Goal: Task Accomplishment & Management: Use online tool/utility

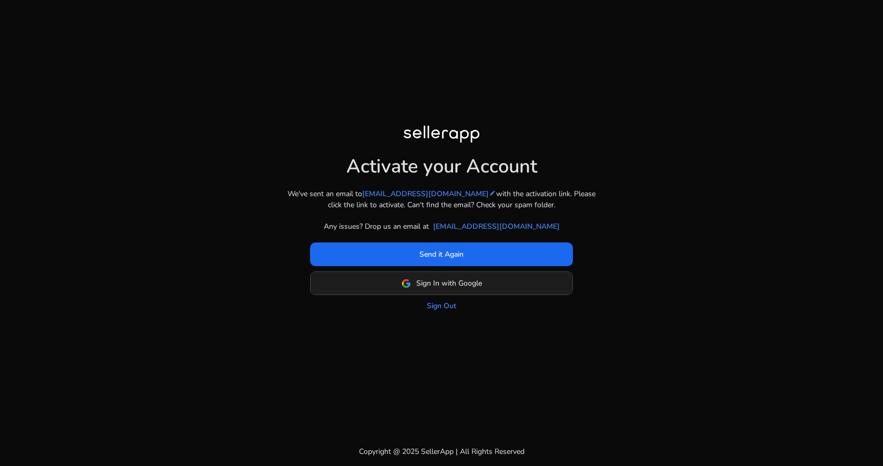
click at [447, 283] on span "Sign In with Google" at bounding box center [449, 283] width 66 height 11
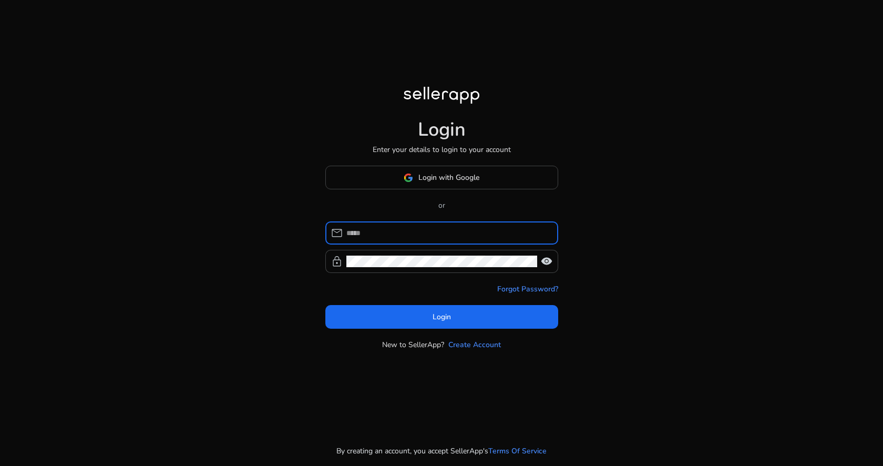
click at [434, 237] on input at bounding box center [447, 233] width 203 height 12
type input "**********"
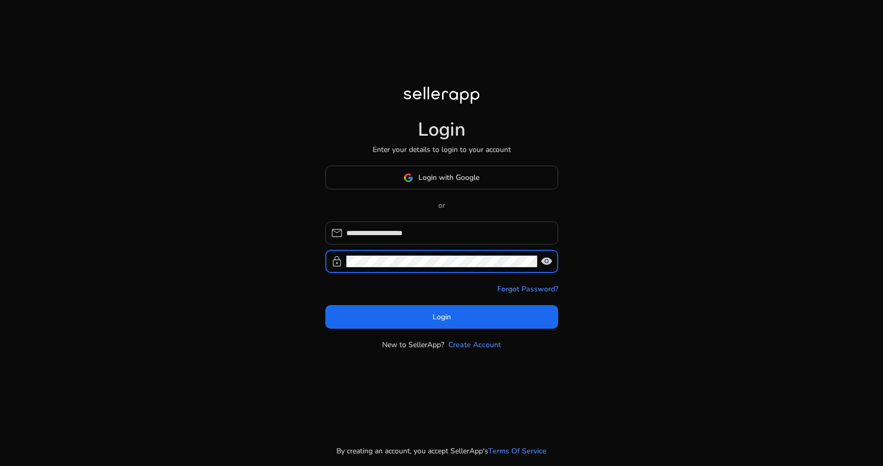
click button "Login" at bounding box center [441, 317] width 233 height 24
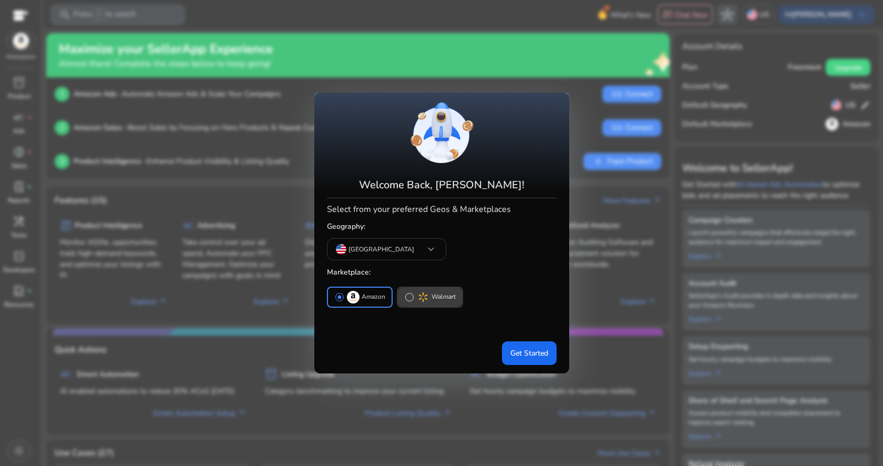
click at [409, 295] on span "radio_button_unchecked" at bounding box center [409, 297] width 11 height 11
click at [335, 296] on span "radio_button_unchecked" at bounding box center [339, 297] width 11 height 11
click at [531, 353] on span "Get Started" at bounding box center [529, 352] width 38 height 11
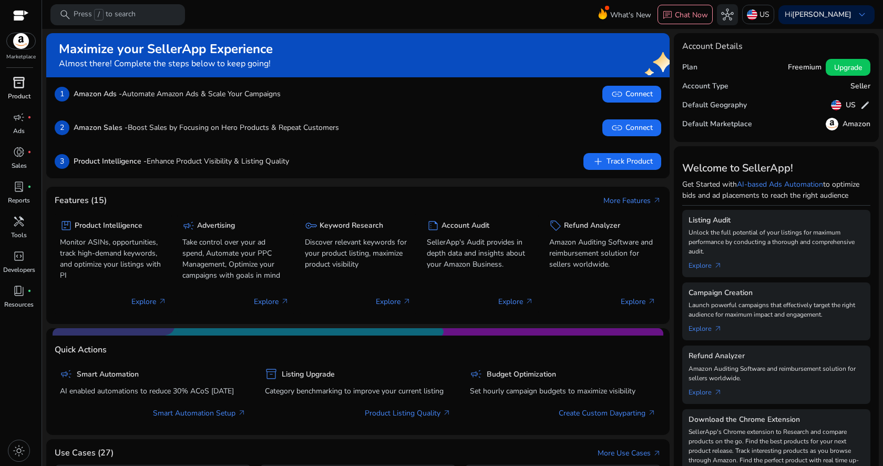
click at [17, 94] on p "Product" at bounding box center [19, 95] width 23 height 9
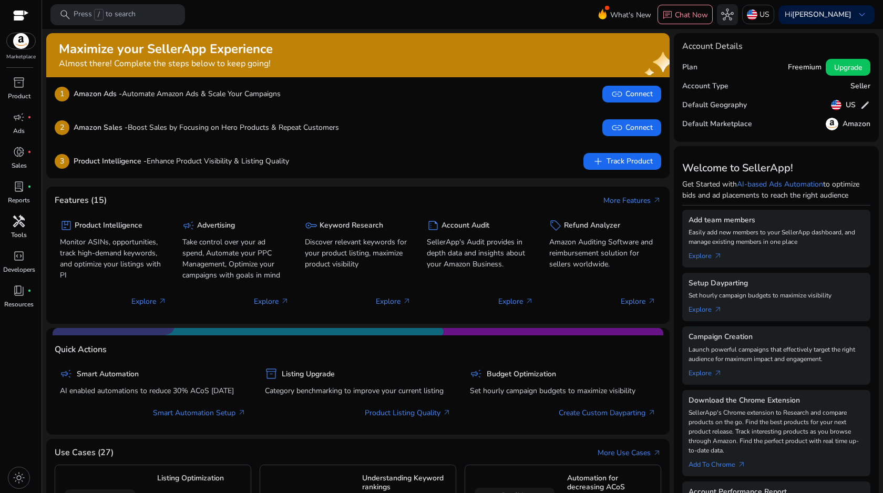
click at [18, 238] on p "Tools" at bounding box center [19, 234] width 16 height 9
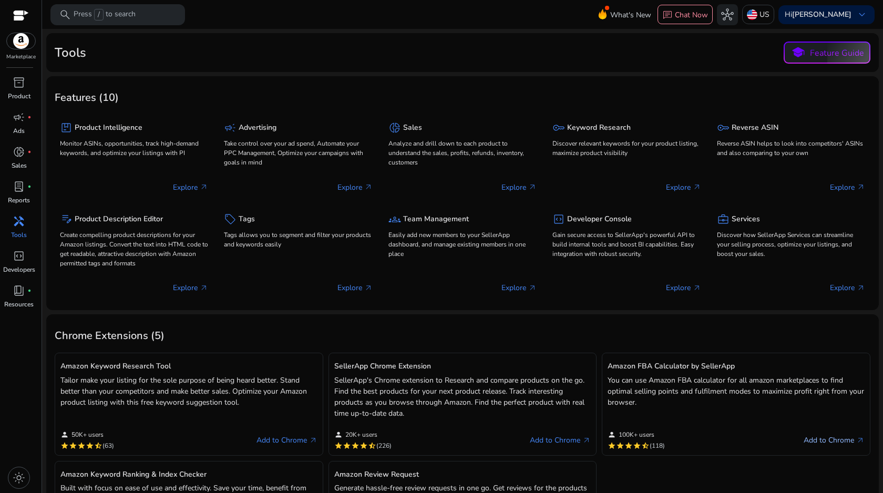
click at [829, 439] on link "Add to Chrome arrow_outward" at bounding box center [834, 440] width 61 height 13
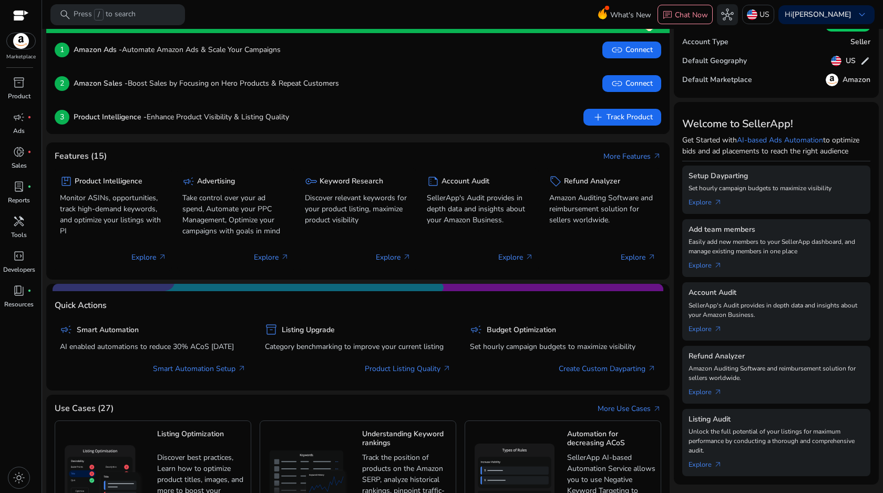
scroll to position [46, 0]
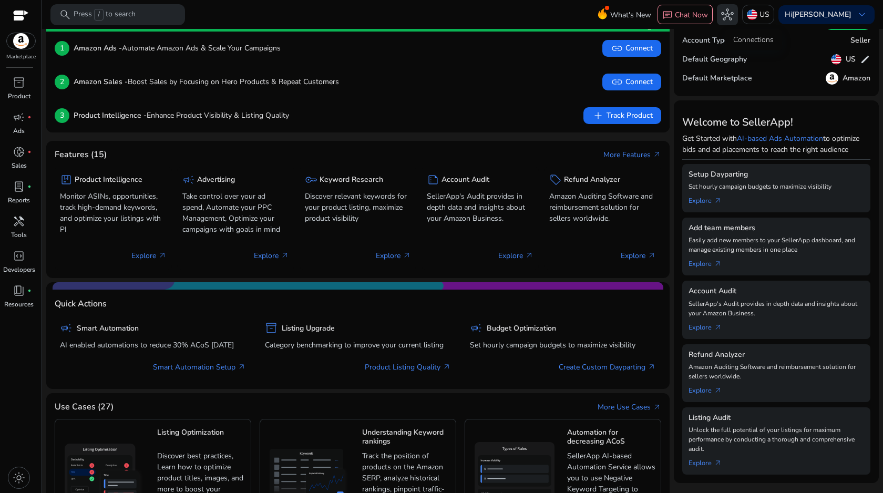
click at [734, 14] on span "hub" at bounding box center [727, 14] width 13 height 13
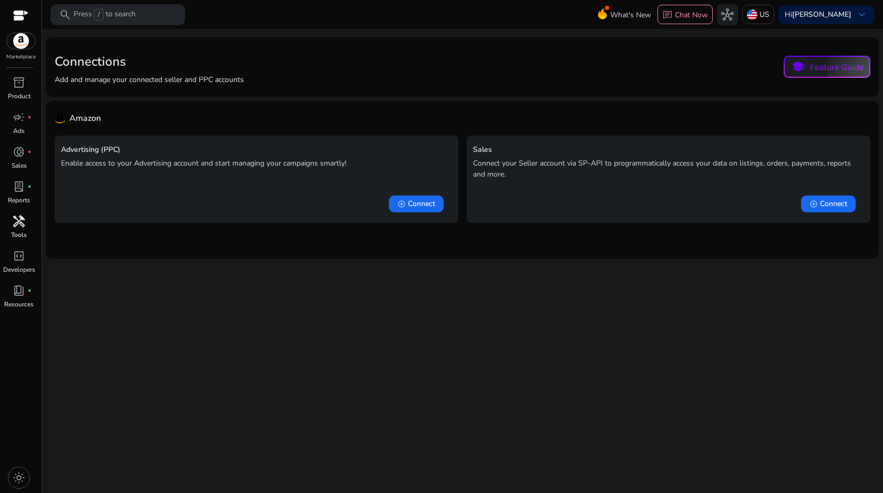
click at [18, 216] on span "handyman" at bounding box center [19, 221] width 13 height 13
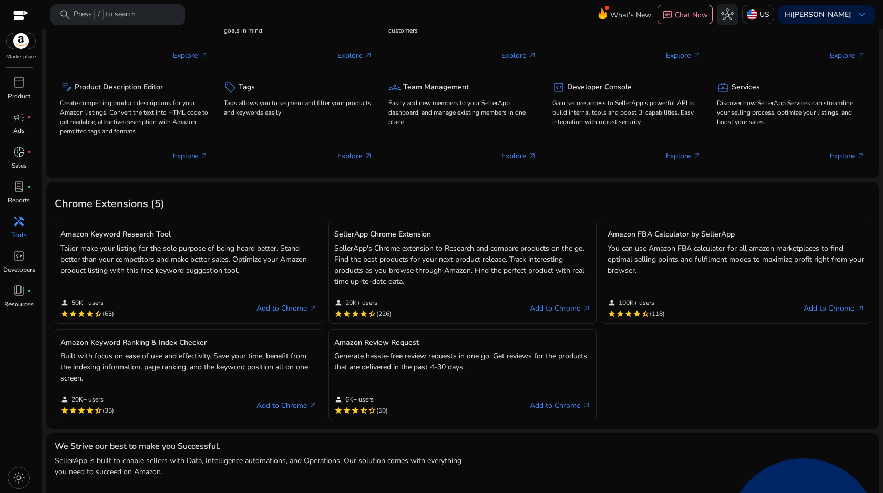
scroll to position [141, 0]
